Goal: Task Accomplishment & Management: Use online tool/utility

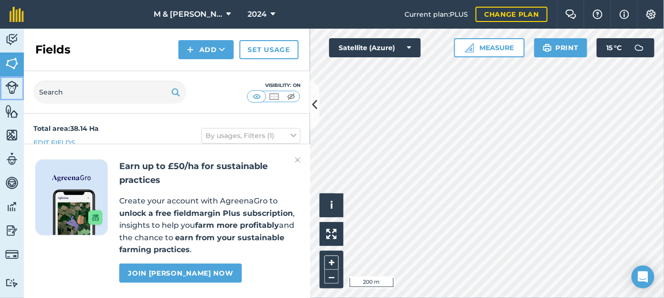
click at [12, 88] on img at bounding box center [11, 87] width 13 height 13
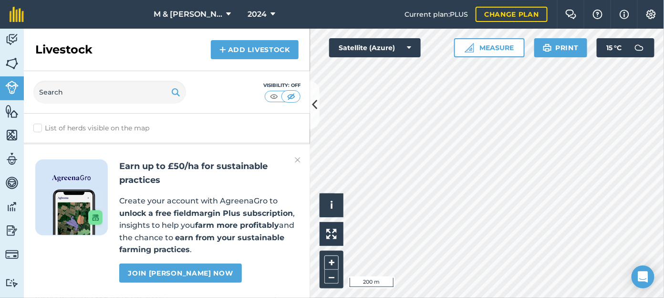
click at [299, 165] on img at bounding box center [298, 159] width 6 height 11
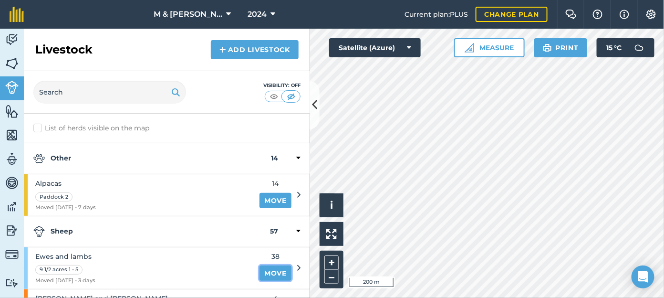
click at [270, 272] on link "Move" at bounding box center [276, 272] width 32 height 15
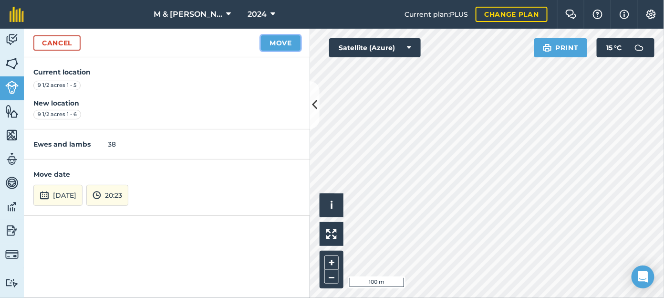
click at [272, 44] on button "Move" at bounding box center [281, 42] width 40 height 15
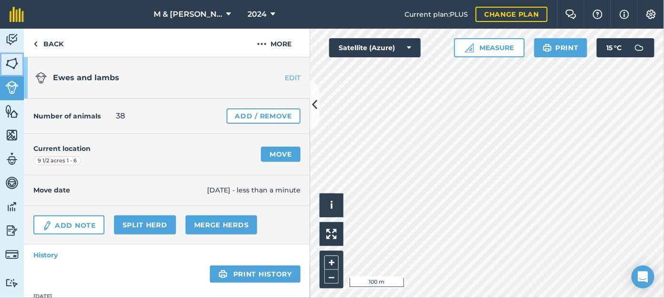
click at [11, 64] on img at bounding box center [11, 63] width 13 height 14
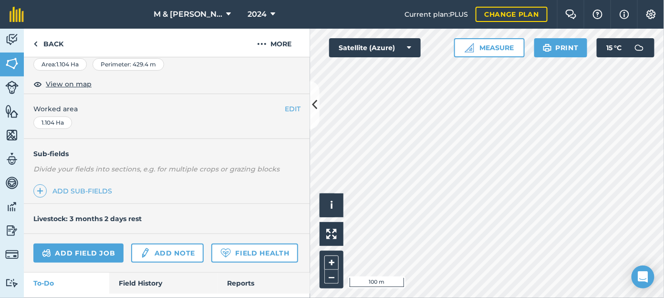
scroll to position [193, 0]
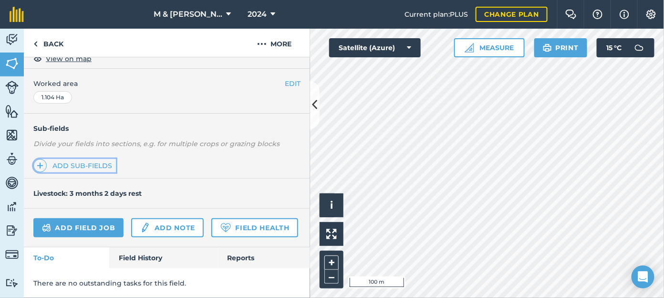
click at [62, 159] on link "Add sub-fields" at bounding box center [74, 165] width 83 height 13
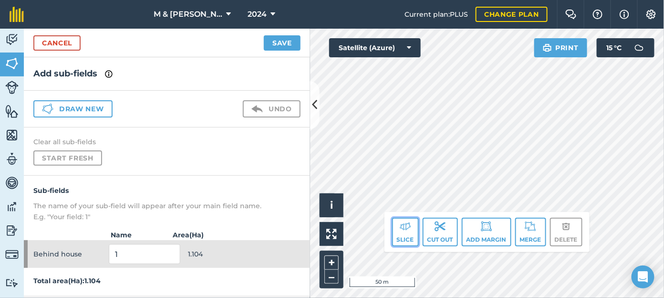
click at [405, 230] on img at bounding box center [405, 225] width 11 height 11
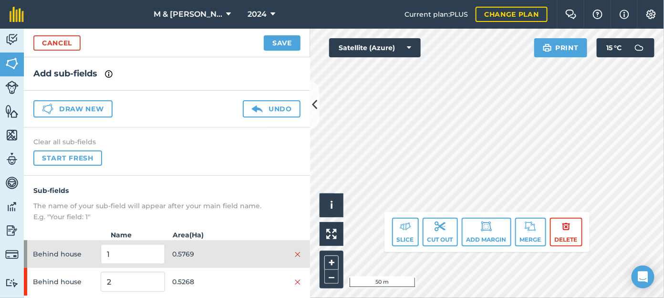
scroll to position [24, 0]
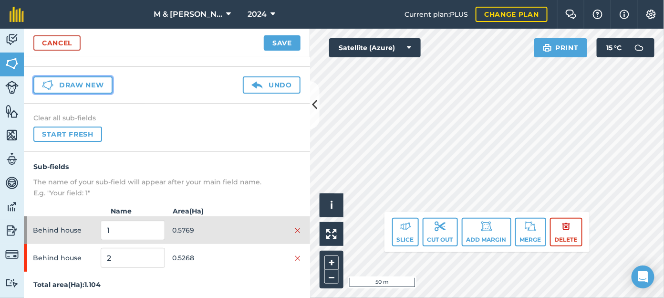
click at [80, 86] on button "Draw new" at bounding box center [72, 84] width 79 height 17
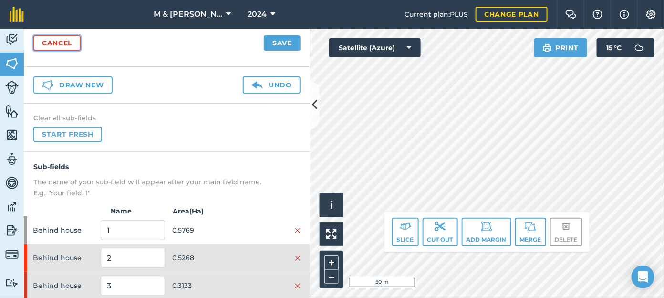
click at [59, 42] on link "Cancel" at bounding box center [56, 42] width 47 height 15
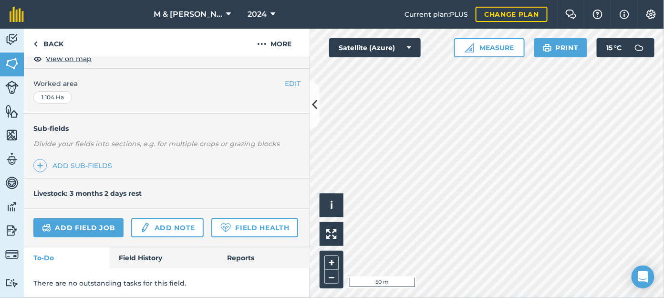
scroll to position [206, 0]
click at [80, 159] on link "Add sub-fields" at bounding box center [74, 165] width 83 height 13
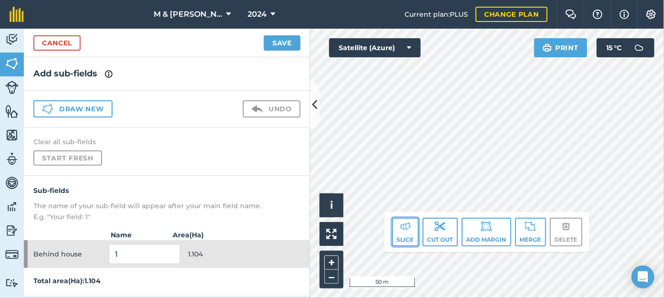
click at [407, 236] on button "Slice" at bounding box center [405, 232] width 27 height 29
click at [407, 226] on img at bounding box center [405, 225] width 11 height 11
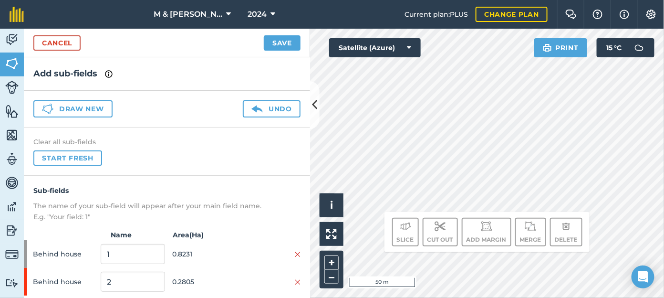
scroll to position [24, 0]
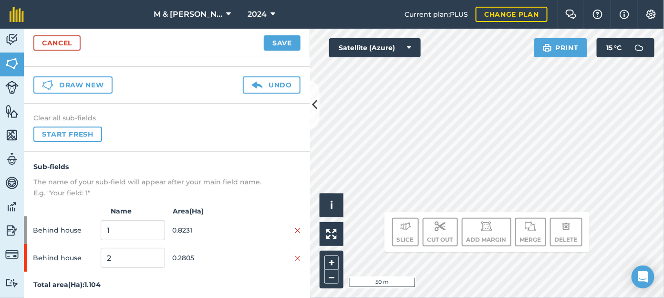
click at [164, 145] on div "Clear all sub-fields Start fresh" at bounding box center [167, 128] width 286 height 48
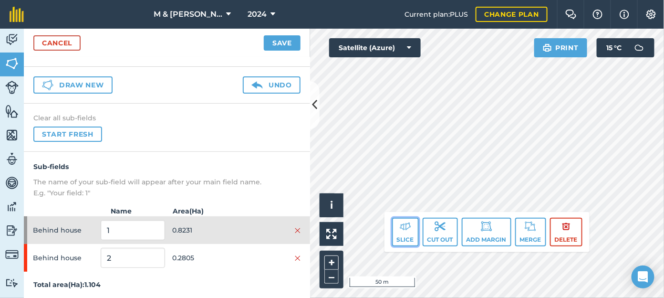
click at [396, 228] on button "Slice" at bounding box center [405, 232] width 27 height 29
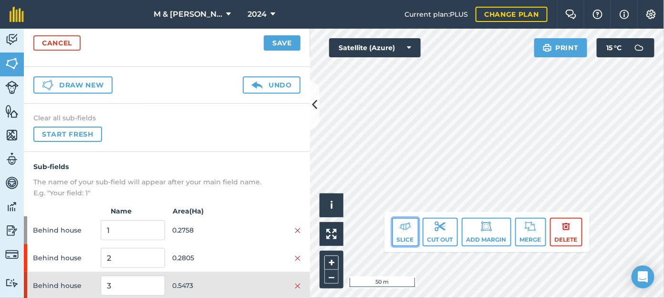
click at [399, 240] on button "Slice" at bounding box center [405, 232] width 27 height 29
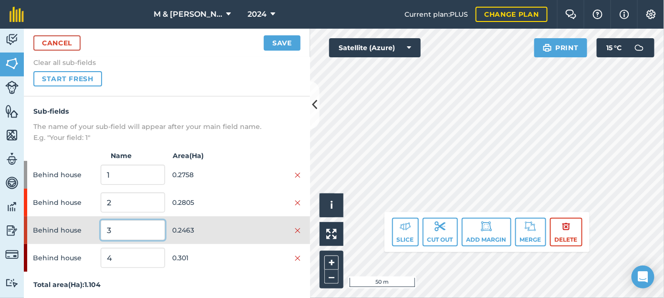
drag, startPoint x: 121, startPoint y: 228, endPoint x: 86, endPoint y: 219, distance: 35.9
click at [86, 219] on div "Behind house 3 0.2463" at bounding box center [167, 230] width 286 height 28
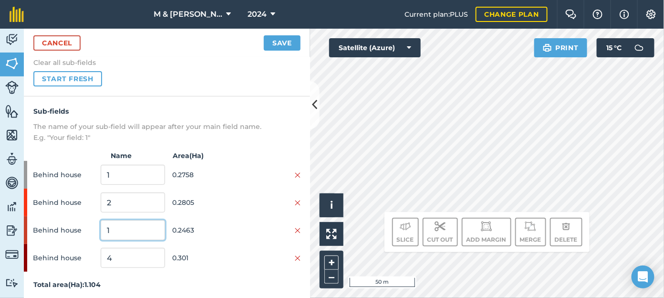
type input "1"
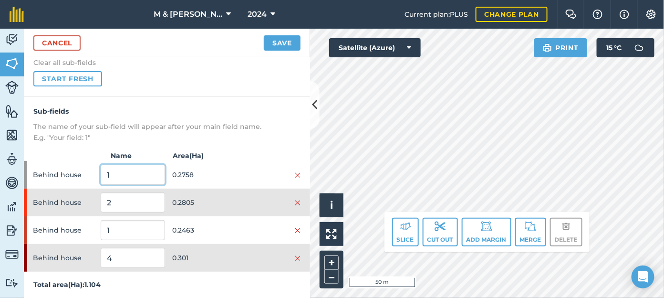
drag, startPoint x: 115, startPoint y: 174, endPoint x: 99, endPoint y: 172, distance: 16.3
click at [101, 172] on input "1" at bounding box center [133, 175] width 64 height 20
type input "2"
drag, startPoint x: 109, startPoint y: 199, endPoint x: 95, endPoint y: 199, distance: 13.8
click at [95, 199] on div "Behind house 2 0.2805" at bounding box center [167, 202] width 286 height 28
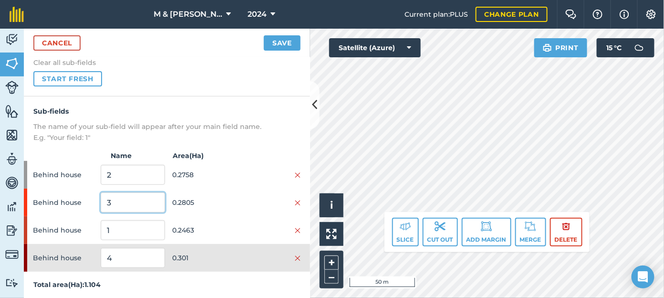
type input "3"
click at [258, 141] on div "Sub-fields The name of your sub-field will appear after your main field name. E…" at bounding box center [167, 198] width 286 height 204
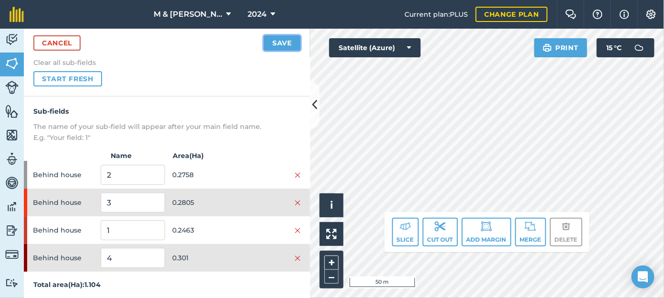
click at [282, 46] on button "Save" at bounding box center [282, 42] width 37 height 15
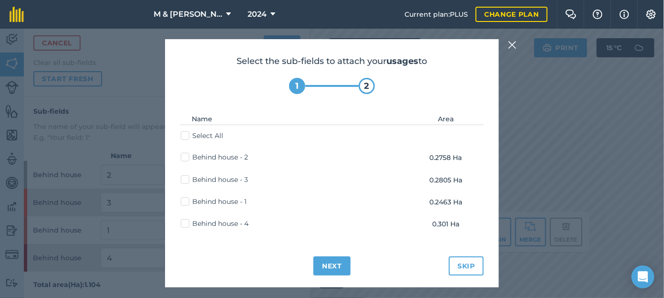
click at [186, 136] on label "Select All" at bounding box center [202, 136] width 42 height 10
click at [186, 136] on input "Select All" at bounding box center [184, 134] width 6 height 6
checkbox input "true"
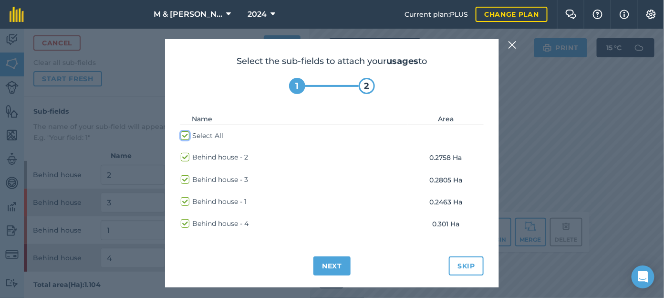
checkbox input "true"
click at [329, 268] on button "Next" at bounding box center [331, 265] width 37 height 19
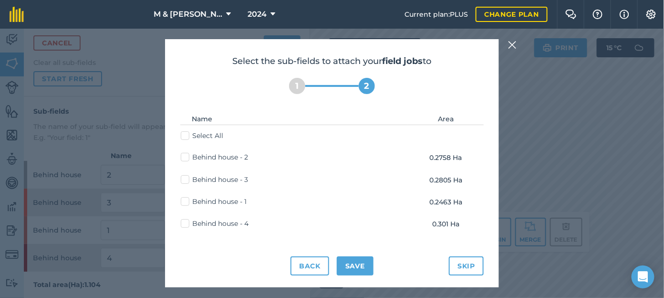
click at [184, 136] on label "Select All" at bounding box center [202, 136] width 42 height 10
click at [184, 136] on input "Select All" at bounding box center [184, 134] width 6 height 6
checkbox input "true"
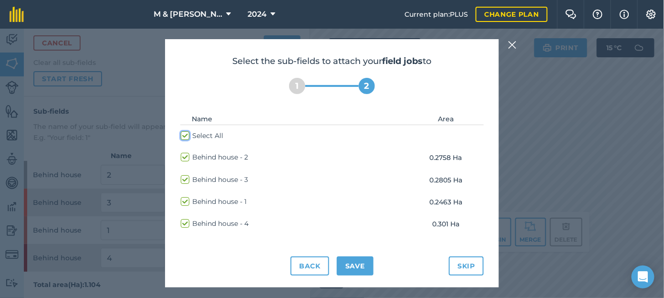
checkbox input "true"
click at [352, 263] on button "Save" at bounding box center [355, 265] width 37 height 19
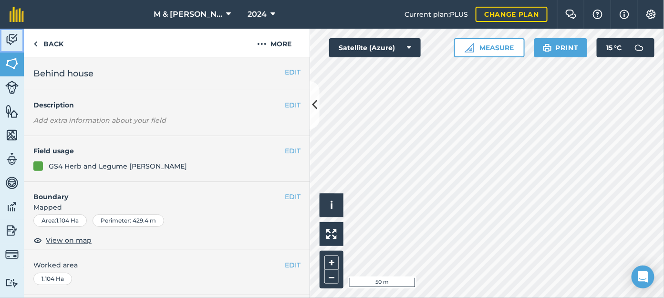
click at [9, 41] on img at bounding box center [11, 39] width 13 height 14
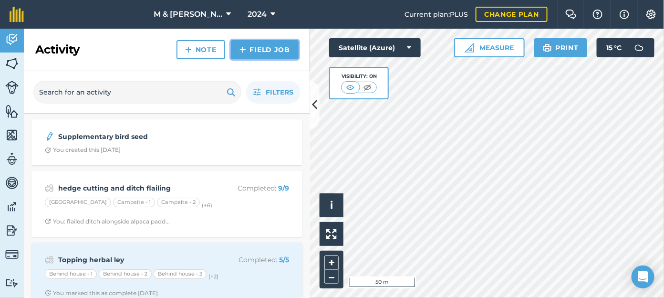
click at [245, 46] on img at bounding box center [243, 49] width 7 height 11
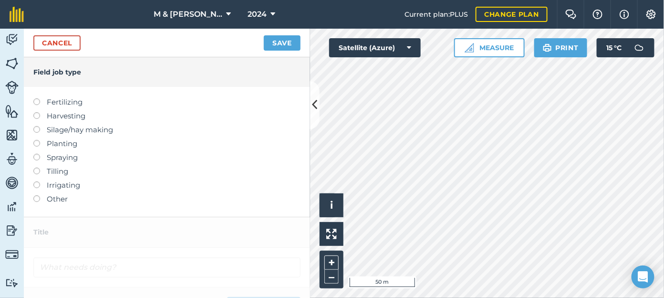
click at [35, 195] on label at bounding box center [39, 195] width 13 height 0
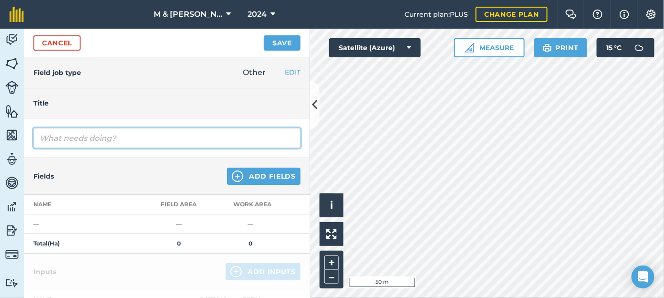
click at [67, 143] on input "text" at bounding box center [166, 138] width 267 height 20
type input "Topping AB8"
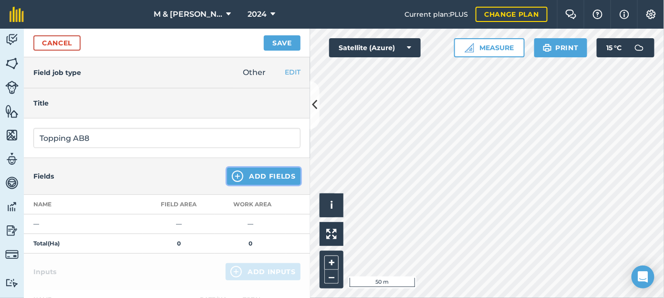
click at [242, 177] on button "Add Fields" at bounding box center [263, 175] width 73 height 17
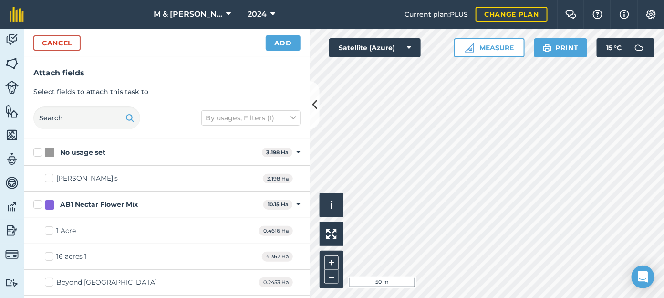
checkbox input "true"
click at [278, 42] on button "Add" at bounding box center [283, 42] width 35 height 15
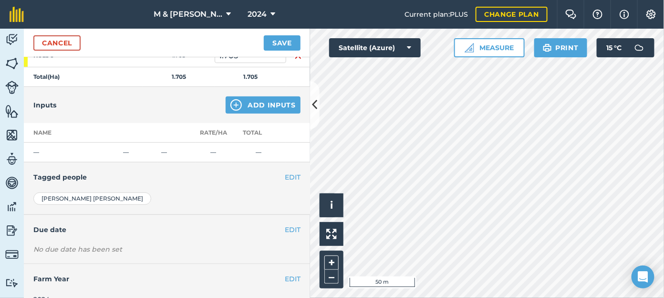
scroll to position [184, 0]
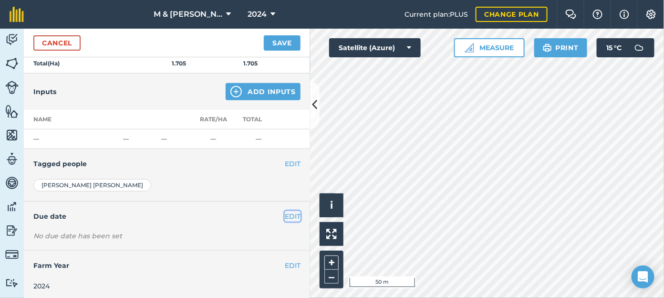
click at [285, 213] on button "EDIT" at bounding box center [293, 216] width 16 height 10
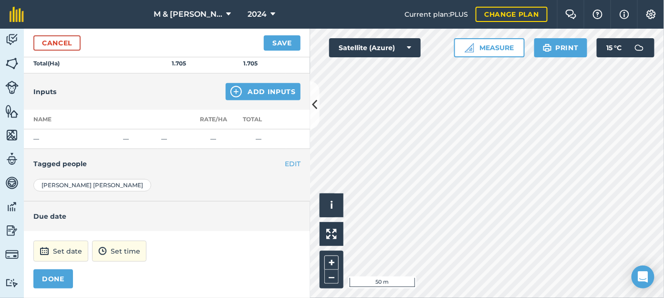
scroll to position [230, 0]
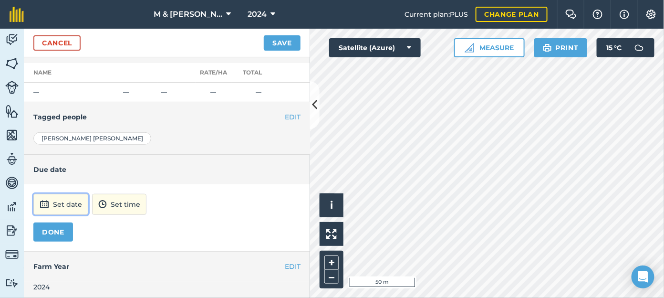
click at [73, 198] on button "Set date" at bounding box center [60, 204] width 55 height 21
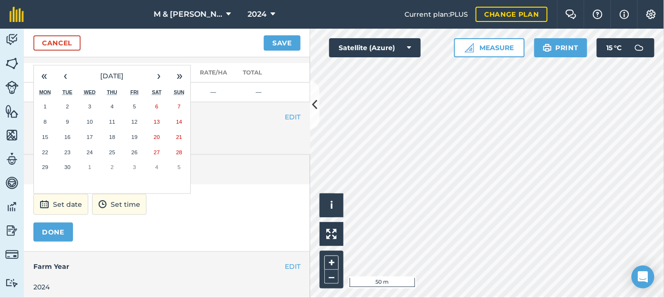
click at [64, 115] on button "9" at bounding box center [67, 121] width 22 height 15
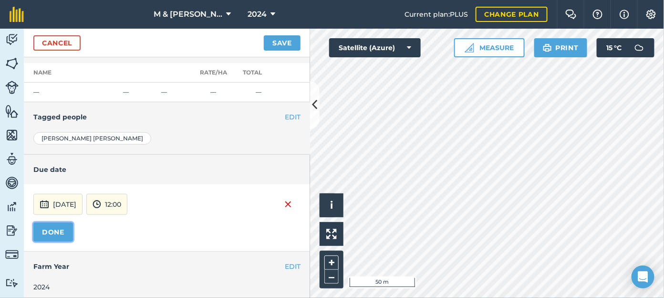
click at [51, 227] on button "DONE" at bounding box center [53, 231] width 40 height 19
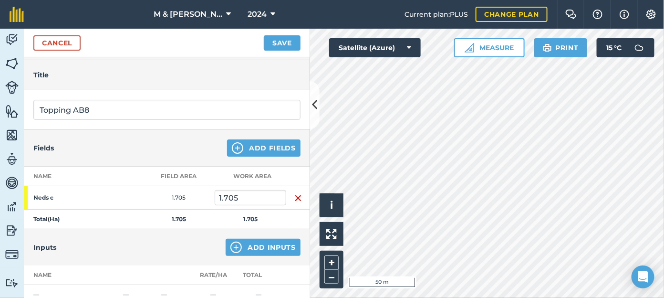
scroll to position [0, 0]
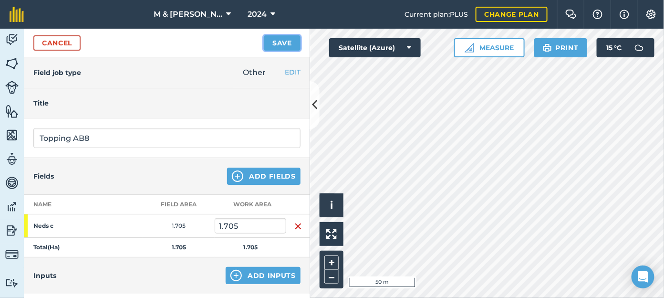
click at [279, 40] on button "Save" at bounding box center [282, 42] width 37 height 15
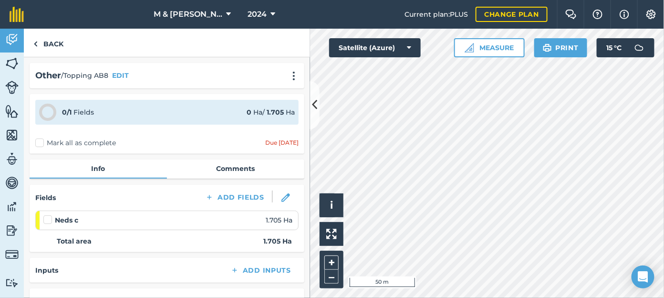
click at [35, 145] on div "0 / 1 Fields 0 Ha / 1.705 [PERSON_NAME] all as complete Due [DATE]" at bounding box center [167, 124] width 275 height 60
click at [40, 142] on label "Mark all as complete" at bounding box center [75, 143] width 81 height 10
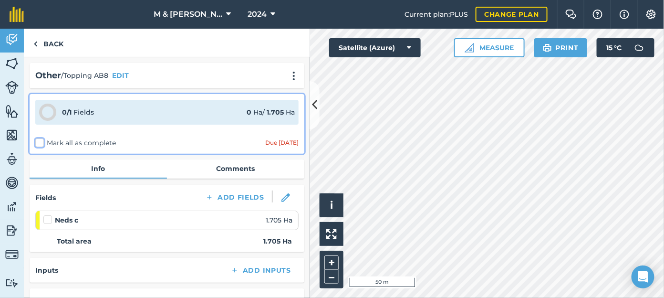
click at [40, 142] on input "Mark all as complete" at bounding box center [38, 141] width 6 height 6
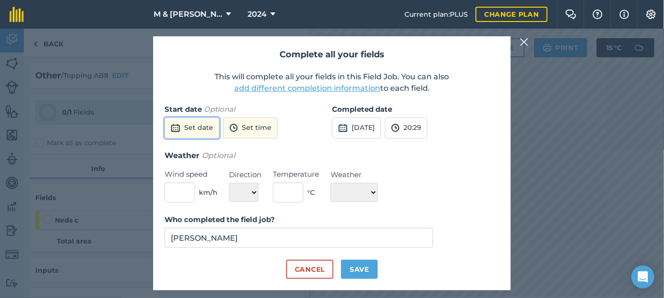
click at [191, 126] on button "Set date" at bounding box center [192, 127] width 55 height 21
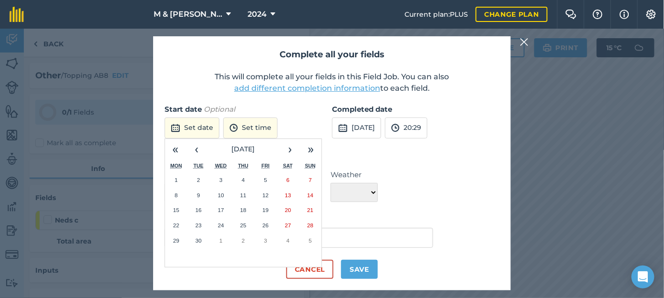
click at [198, 192] on abbr "9" at bounding box center [198, 195] width 3 height 6
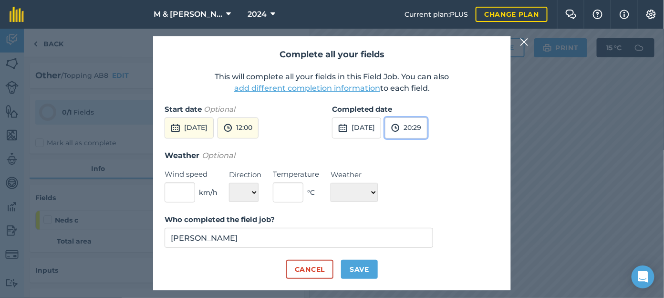
click at [428, 133] on button "20:29" at bounding box center [406, 127] width 42 height 21
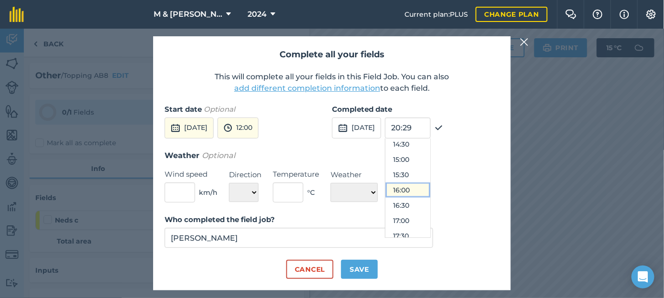
click at [425, 184] on button "16:00" at bounding box center [408, 189] width 45 height 15
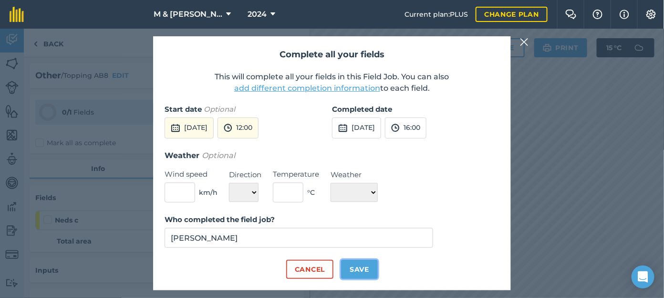
click at [358, 269] on button "Save" at bounding box center [359, 269] width 37 height 19
checkbox input "true"
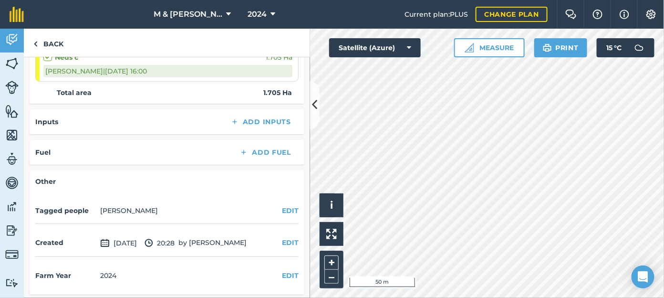
scroll to position [0, 0]
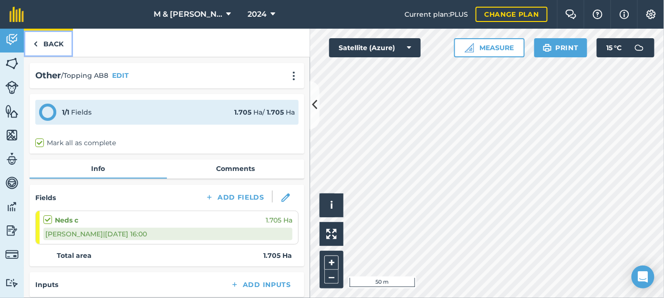
click at [48, 37] on link "Back" at bounding box center [48, 43] width 49 height 28
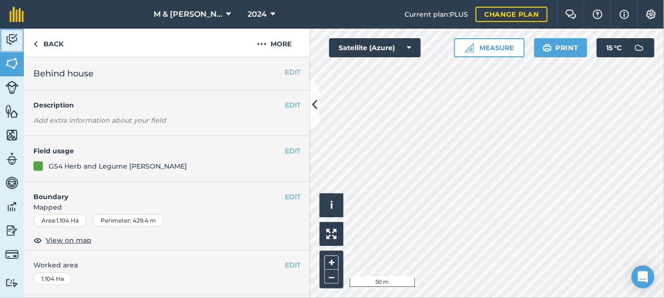
click at [13, 33] on img at bounding box center [11, 39] width 13 height 14
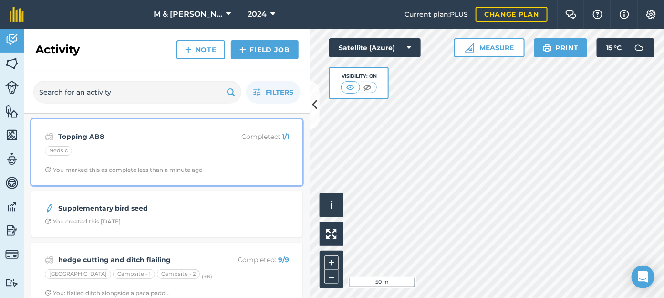
click at [157, 140] on strong "Topping AB8" at bounding box center [133, 136] width 151 height 10
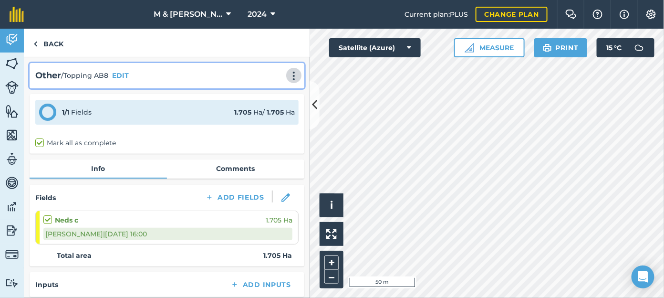
click at [292, 73] on img at bounding box center [293, 76] width 11 height 10
click at [271, 118] on link "Delete" at bounding box center [273, 119] width 61 height 19
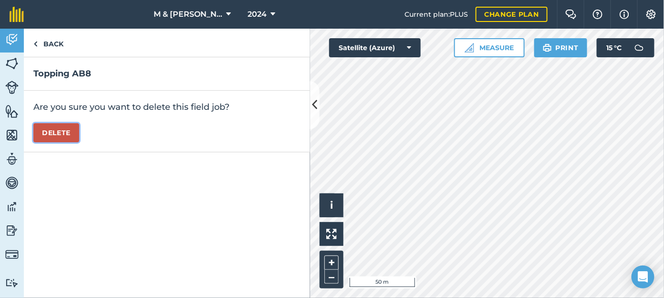
click at [42, 127] on button "Delete" at bounding box center [56, 132] width 46 height 19
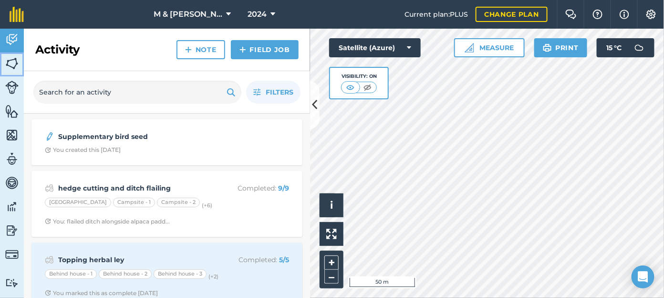
click at [11, 63] on img at bounding box center [11, 63] width 13 height 14
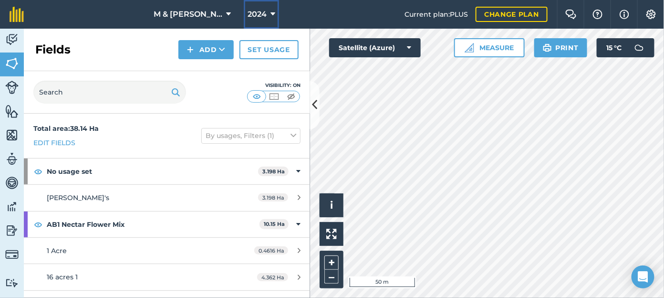
click at [256, 12] on span "2024" at bounding box center [257, 14] width 19 height 11
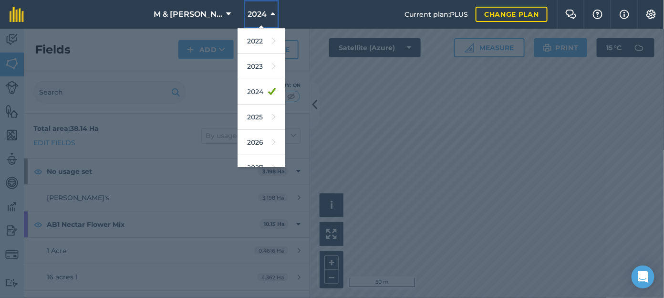
scroll to position [138, 0]
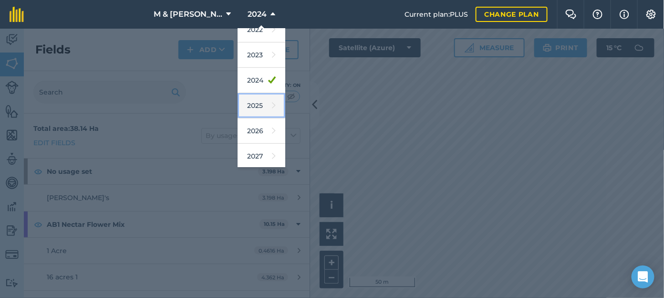
click at [249, 103] on link "2025" at bounding box center [262, 105] width 48 height 25
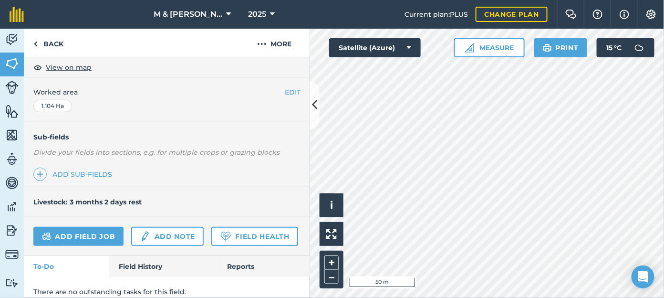
scroll to position [206, 0]
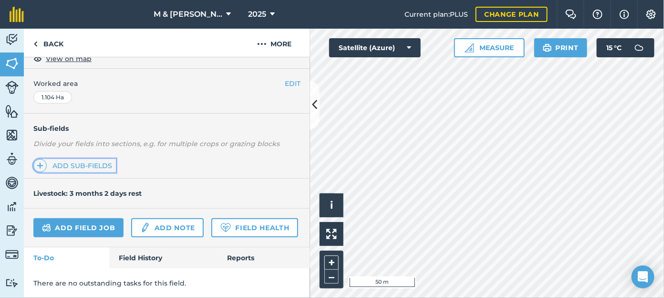
click at [72, 159] on link "Add sub-fields" at bounding box center [74, 165] width 83 height 13
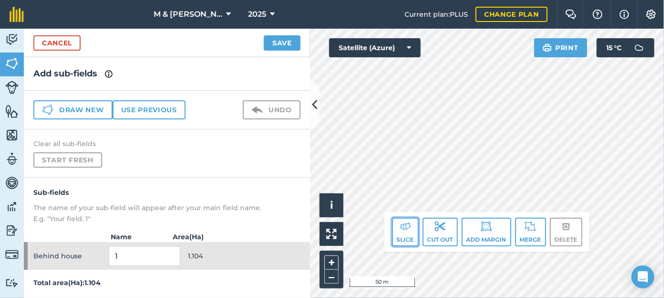
click at [407, 237] on button "Slice" at bounding box center [405, 232] width 27 height 29
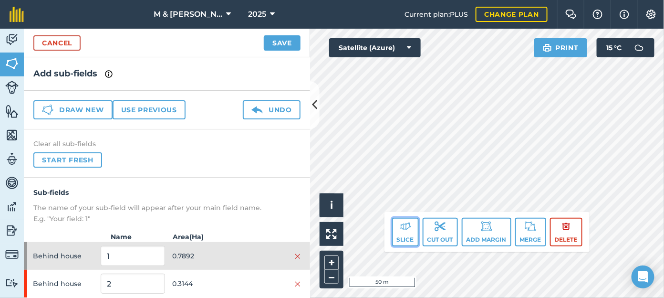
click at [403, 235] on button "Slice" at bounding box center [405, 232] width 27 height 29
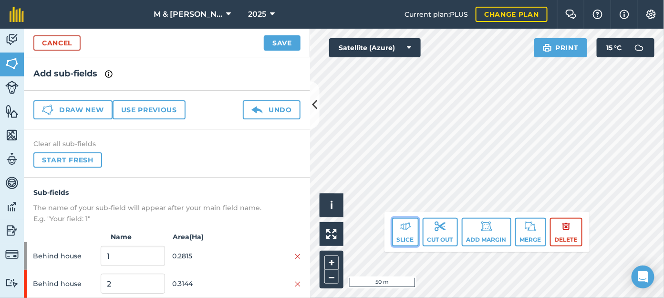
click at [399, 239] on button "Slice" at bounding box center [405, 232] width 27 height 29
click at [403, 229] on img at bounding box center [405, 225] width 11 height 11
click at [407, 237] on button "Slice" at bounding box center [405, 232] width 27 height 29
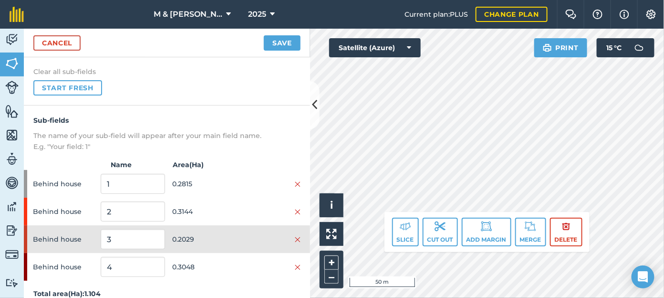
scroll to position [74, 0]
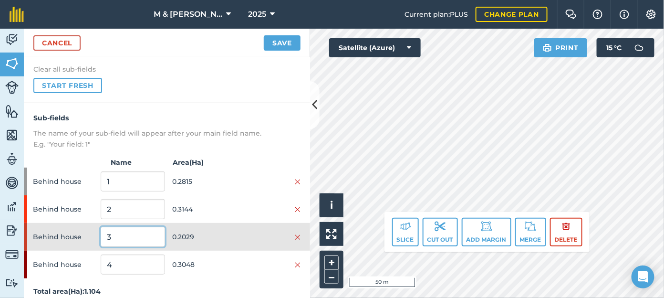
drag, startPoint x: 110, startPoint y: 236, endPoint x: 102, endPoint y: 234, distance: 7.8
click at [102, 234] on input "3" at bounding box center [133, 237] width 64 height 20
type input "1"
drag, startPoint x: 114, startPoint y: 183, endPoint x: 95, endPoint y: 178, distance: 19.2
click at [95, 178] on div "Behind house 1 0.2815" at bounding box center [167, 181] width 286 height 28
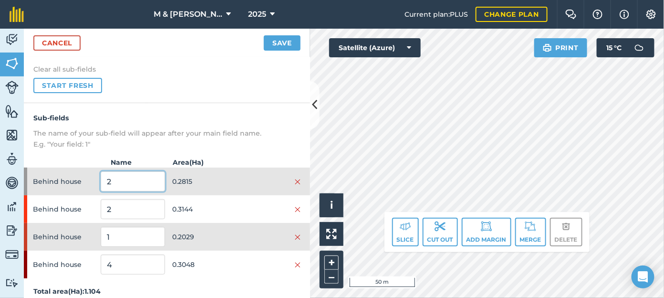
type input "2"
drag, startPoint x: 113, startPoint y: 209, endPoint x: 83, endPoint y: 202, distance: 30.2
click at [83, 202] on div "Behind house 2 0.3144" at bounding box center [167, 209] width 286 height 28
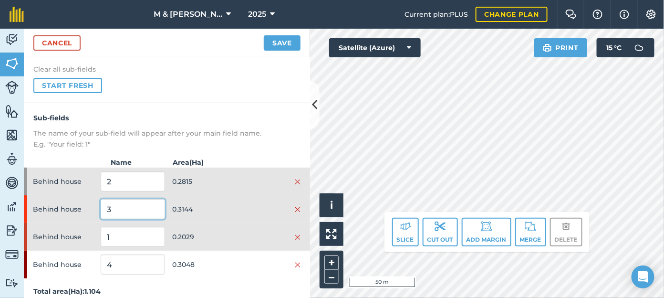
type input "3"
click at [201, 98] on div "Clear all sub-fields Start fresh" at bounding box center [167, 79] width 286 height 48
click at [276, 40] on button "Save" at bounding box center [282, 42] width 37 height 15
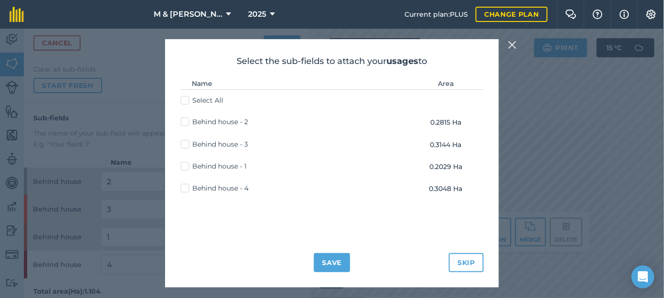
click at [185, 98] on label "Select All" at bounding box center [202, 100] width 42 height 10
click at [185, 98] on input "Select All" at bounding box center [184, 98] width 6 height 6
checkbox input "true"
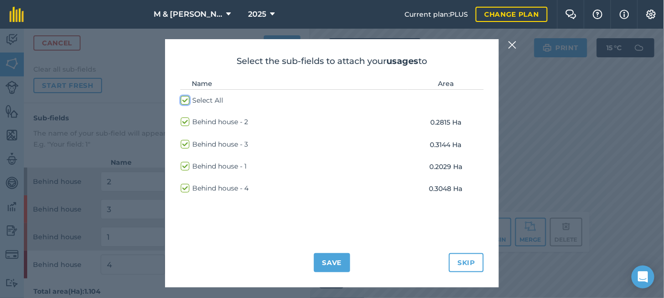
checkbox input "true"
click at [317, 263] on button "Save" at bounding box center [332, 262] width 37 height 19
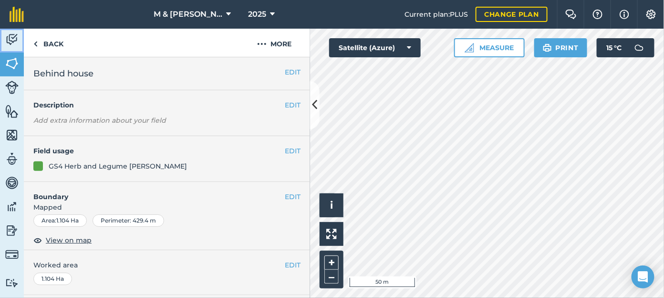
click at [10, 39] on img at bounding box center [11, 39] width 13 height 14
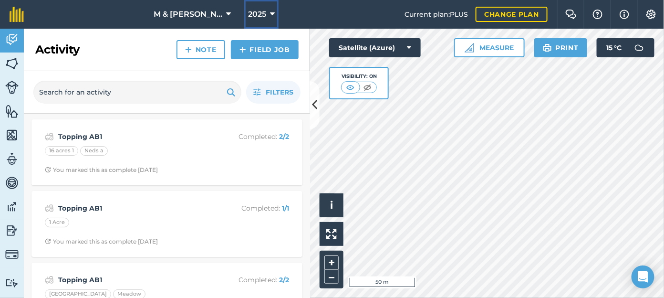
click at [248, 18] on span "2025" at bounding box center [257, 14] width 18 height 11
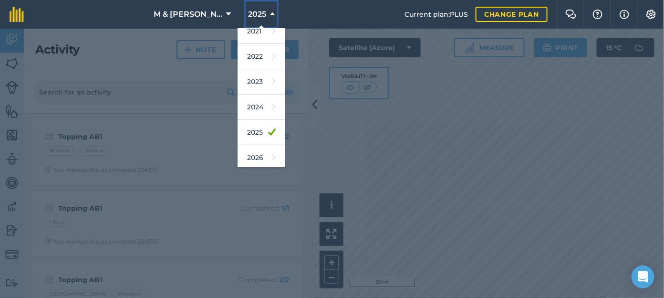
scroll to position [138, 0]
click at [246, 123] on link "2026" at bounding box center [262, 130] width 48 height 25
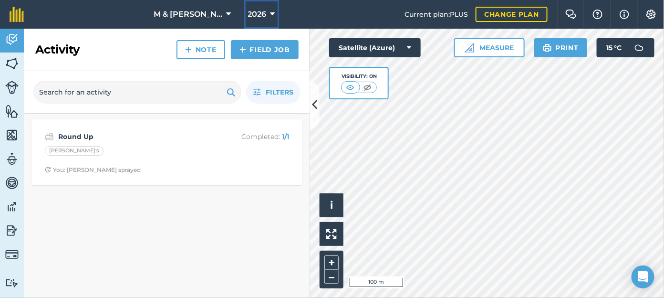
click at [253, 10] on span "2026" at bounding box center [257, 14] width 19 height 11
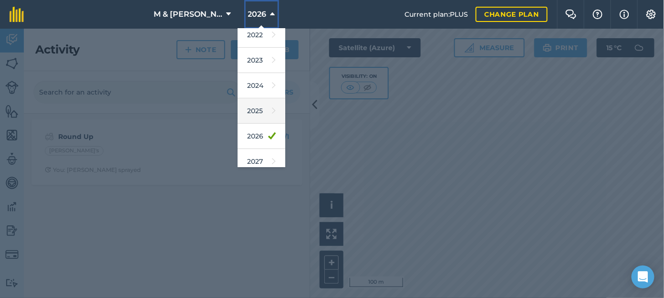
scroll to position [134, 0]
click at [243, 108] on link "2025" at bounding box center [262, 109] width 48 height 25
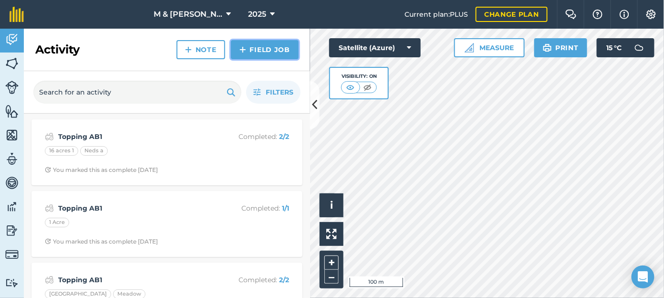
click at [257, 42] on link "Field Job" at bounding box center [265, 49] width 68 height 19
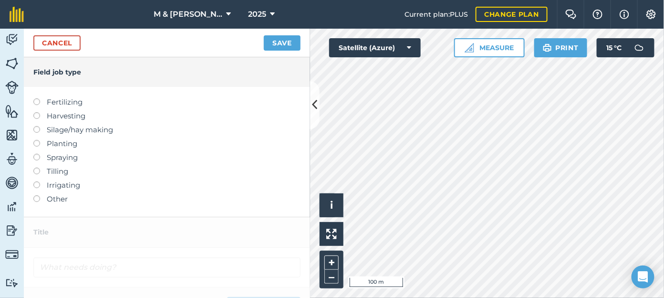
click at [35, 195] on label at bounding box center [39, 195] width 13 height 0
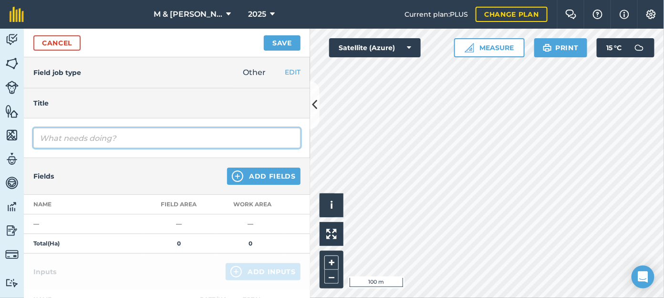
click at [72, 135] on input "text" at bounding box center [166, 138] width 267 height 20
type input "Topping AB8"
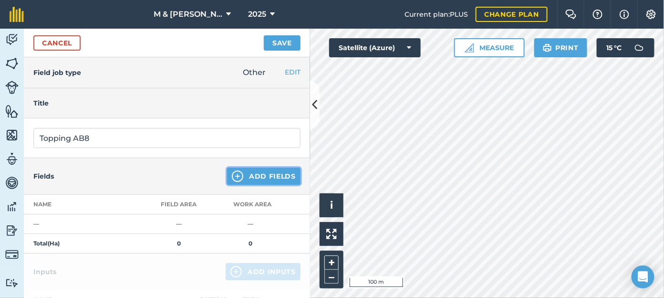
click at [268, 173] on button "Add Fields" at bounding box center [263, 175] width 73 height 17
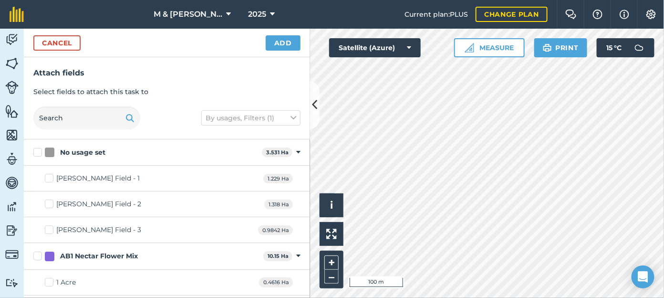
checkbox input "true"
click at [280, 44] on button "Add" at bounding box center [283, 42] width 35 height 15
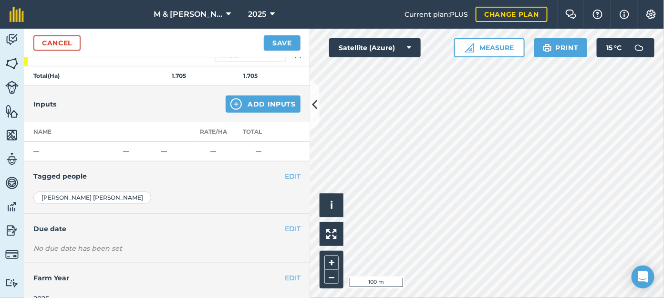
scroll to position [184, 0]
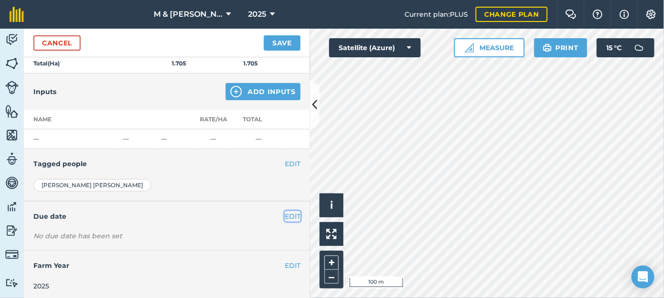
click at [285, 211] on button "EDIT" at bounding box center [293, 216] width 16 height 10
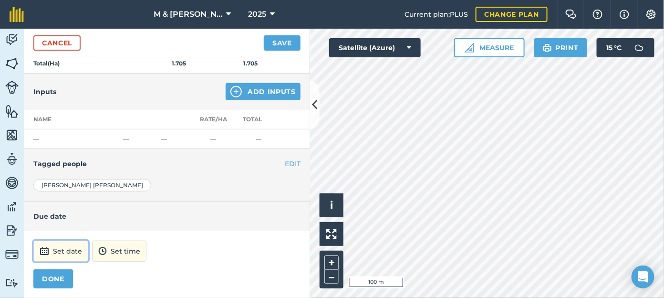
click at [71, 247] on button "Set date" at bounding box center [60, 250] width 55 height 21
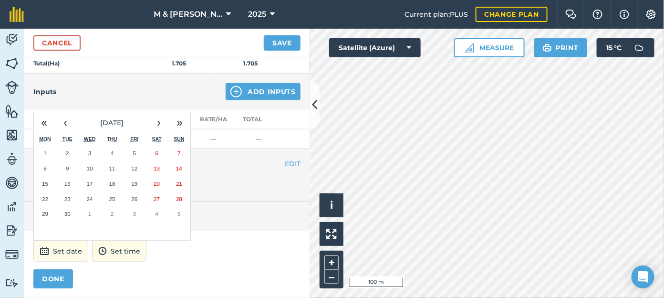
click at [69, 166] on abbr "9" at bounding box center [67, 168] width 3 height 6
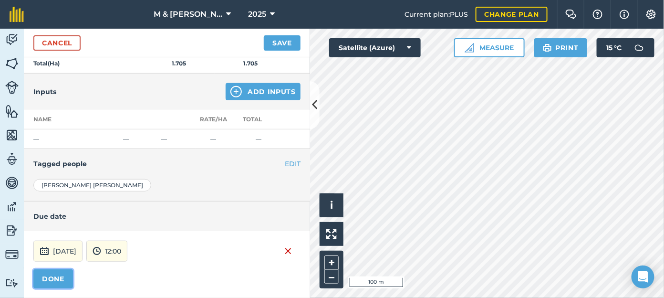
click at [56, 275] on button "DONE" at bounding box center [53, 278] width 40 height 19
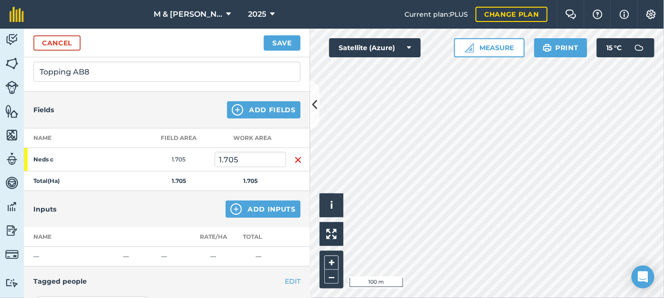
scroll to position [47, 0]
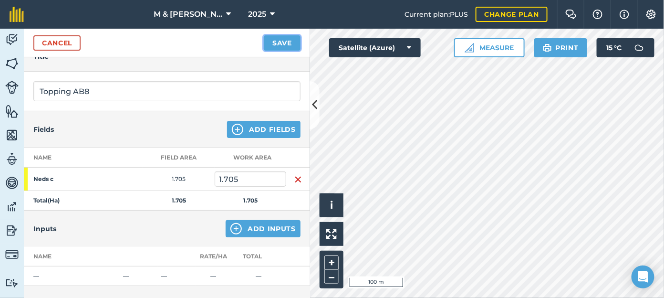
click at [274, 37] on button "Save" at bounding box center [282, 42] width 37 height 15
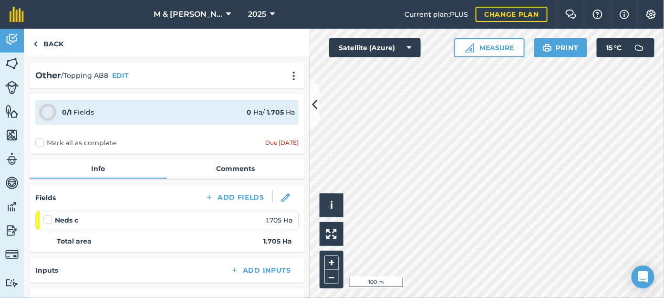
click at [39, 143] on label "Mark all as complete" at bounding box center [75, 143] width 81 height 10
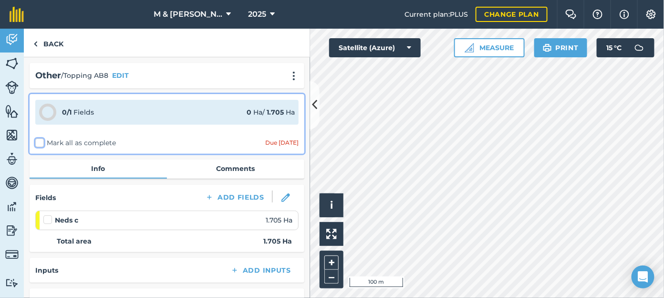
click at [39, 143] on input "Mark all as complete" at bounding box center [38, 141] width 6 height 6
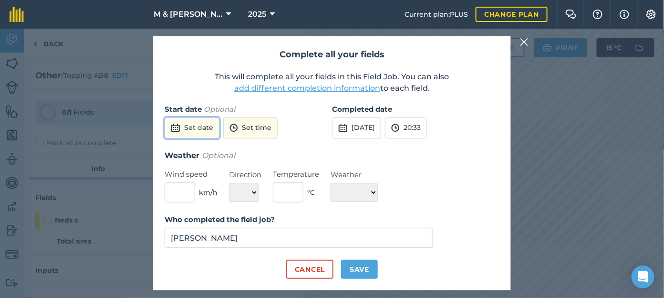
click at [197, 132] on button "Set date" at bounding box center [192, 127] width 55 height 21
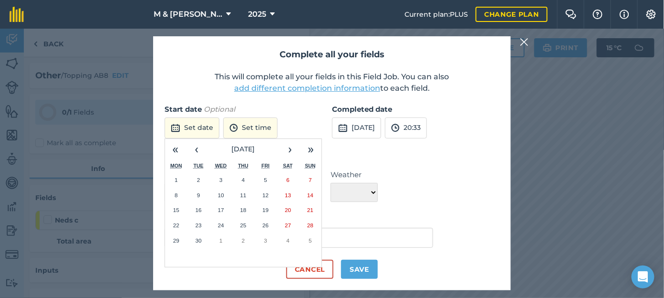
click at [198, 193] on abbr "9" at bounding box center [198, 195] width 3 height 6
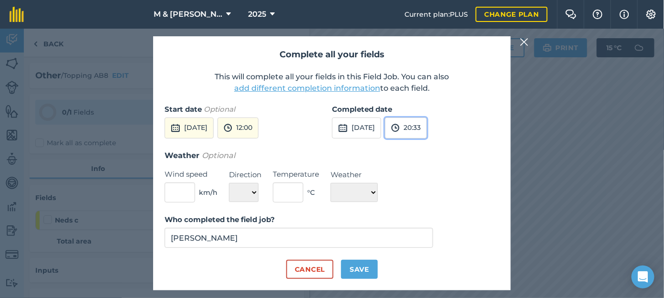
click at [425, 129] on button "20:33" at bounding box center [406, 127] width 42 height 21
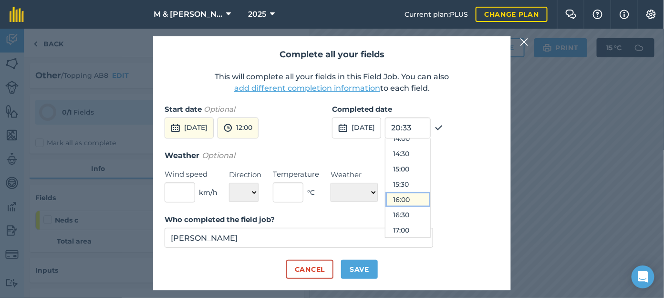
click at [430, 200] on button "16:00" at bounding box center [408, 199] width 45 height 15
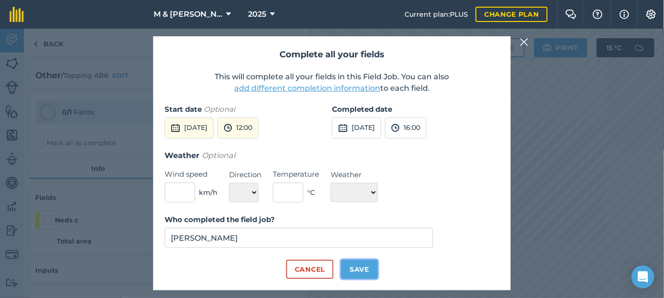
click at [360, 268] on button "Save" at bounding box center [359, 269] width 37 height 19
checkbox input "true"
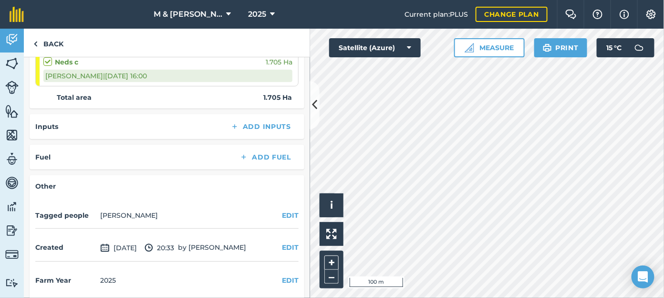
scroll to position [163, 0]
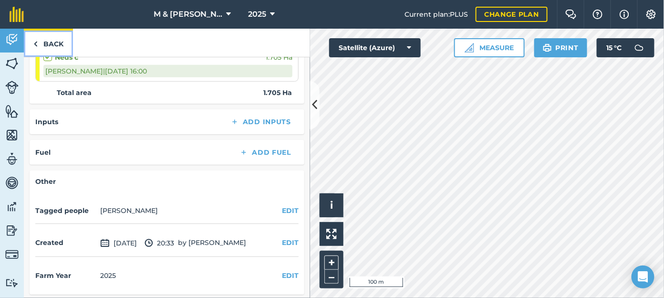
click at [41, 41] on link "Back" at bounding box center [48, 43] width 49 height 28
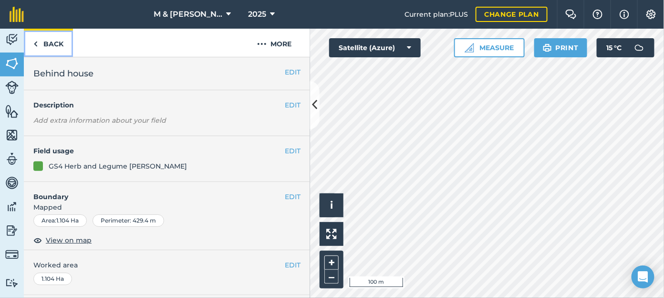
click at [41, 41] on link "Back" at bounding box center [48, 43] width 49 height 28
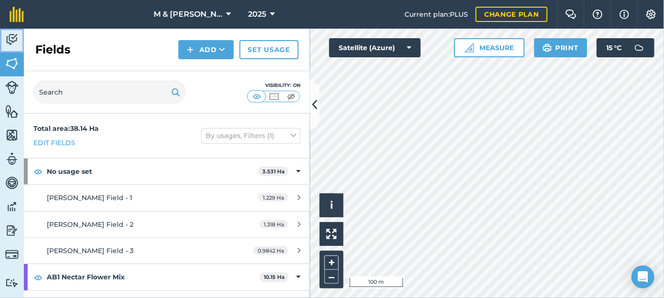
click at [11, 31] on link "Activity" at bounding box center [12, 41] width 24 height 24
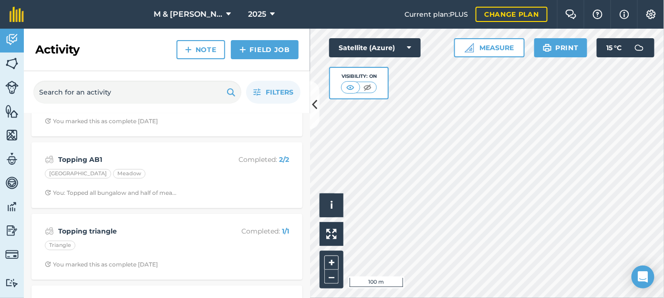
scroll to position [254, 0]
